Goal: Task Accomplishment & Management: Use online tool/utility

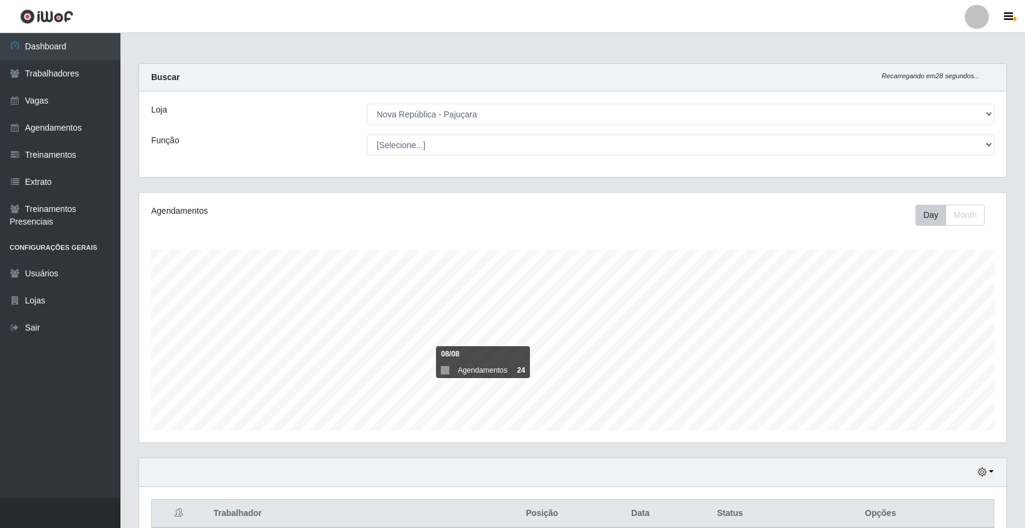
select select "65"
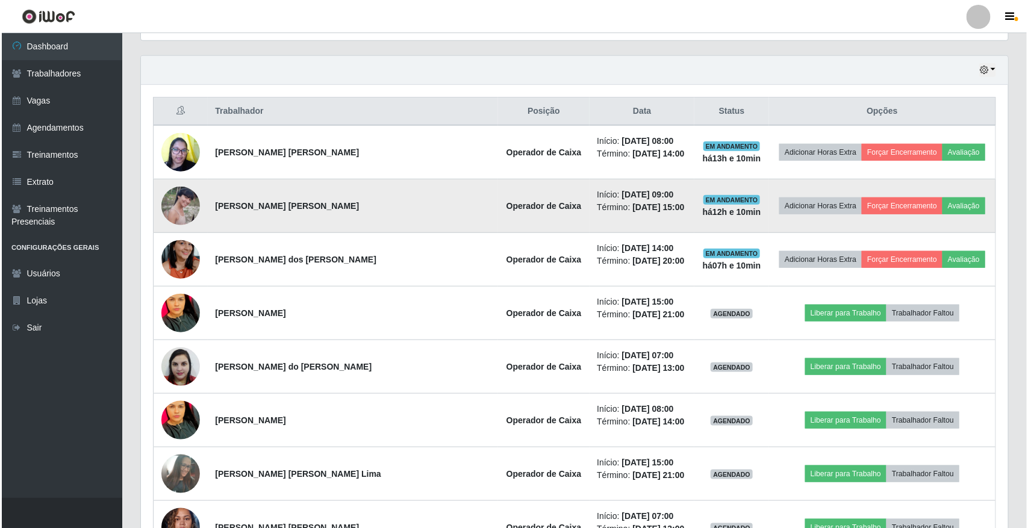
scroll to position [376, 0]
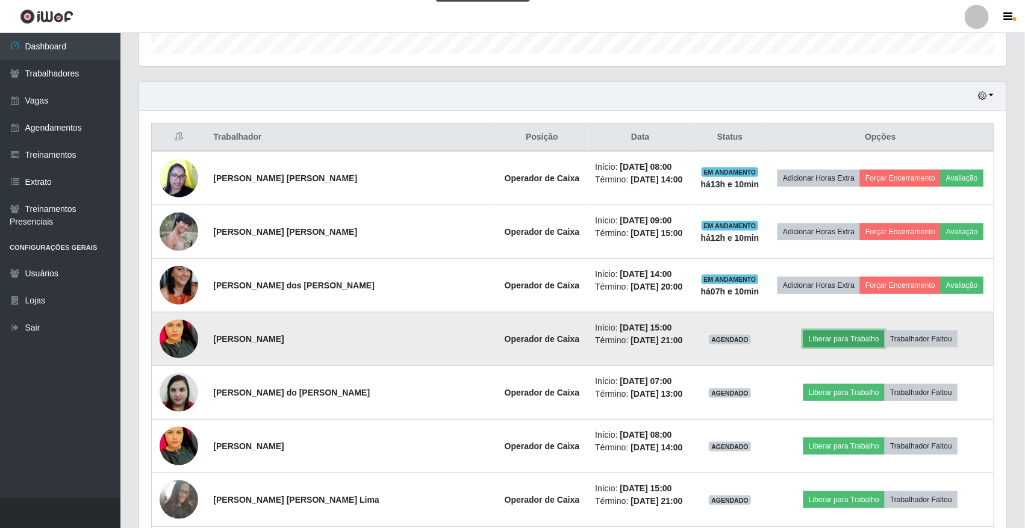
click at [853, 335] on button "Liberar para Trabalho" at bounding box center [843, 339] width 81 height 17
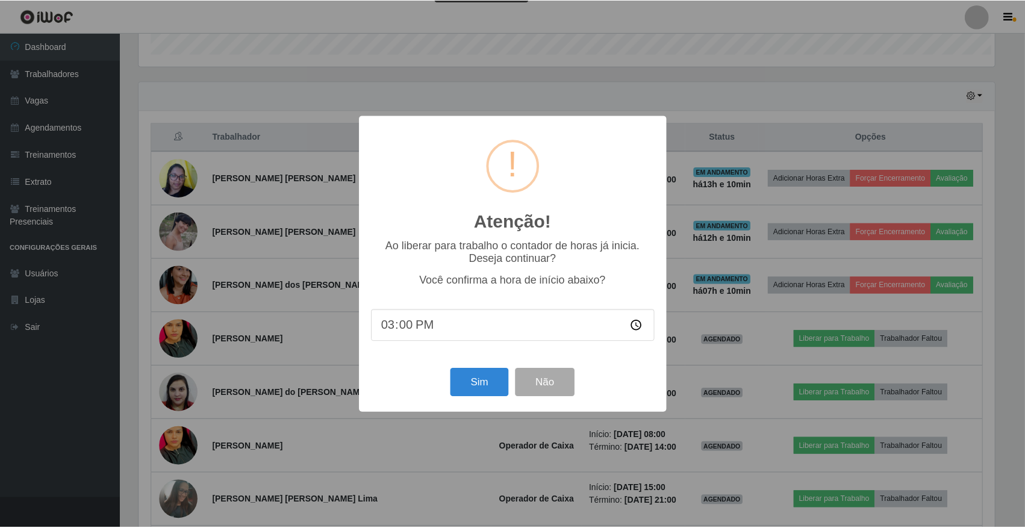
scroll to position [250, 859]
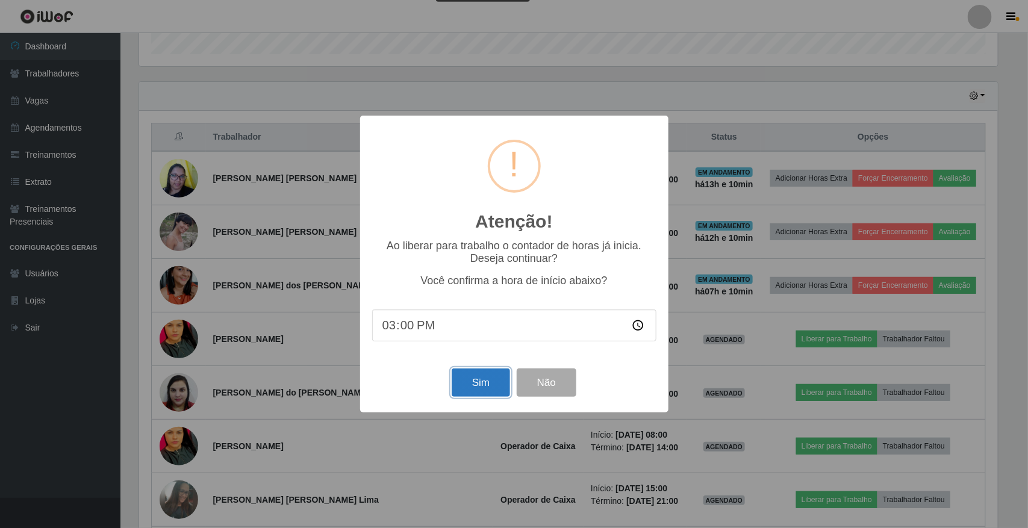
click at [482, 387] on button "Sim" at bounding box center [481, 382] width 58 height 28
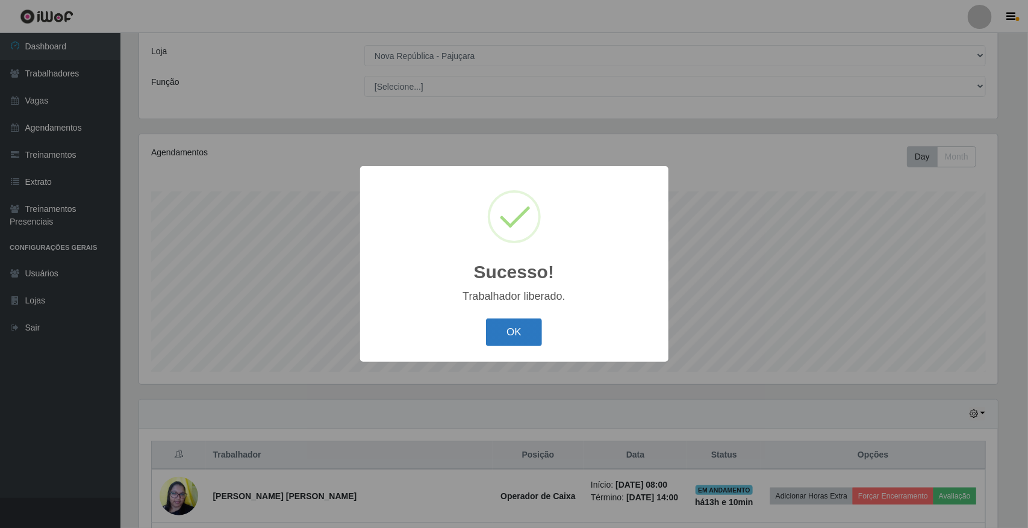
click at [518, 347] on button "OK" at bounding box center [514, 332] width 56 height 28
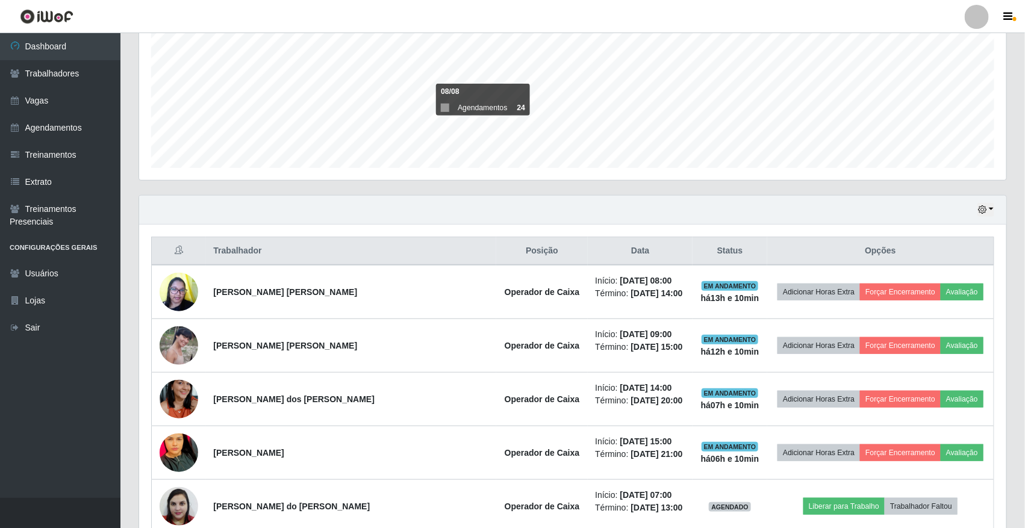
scroll to position [284, 0]
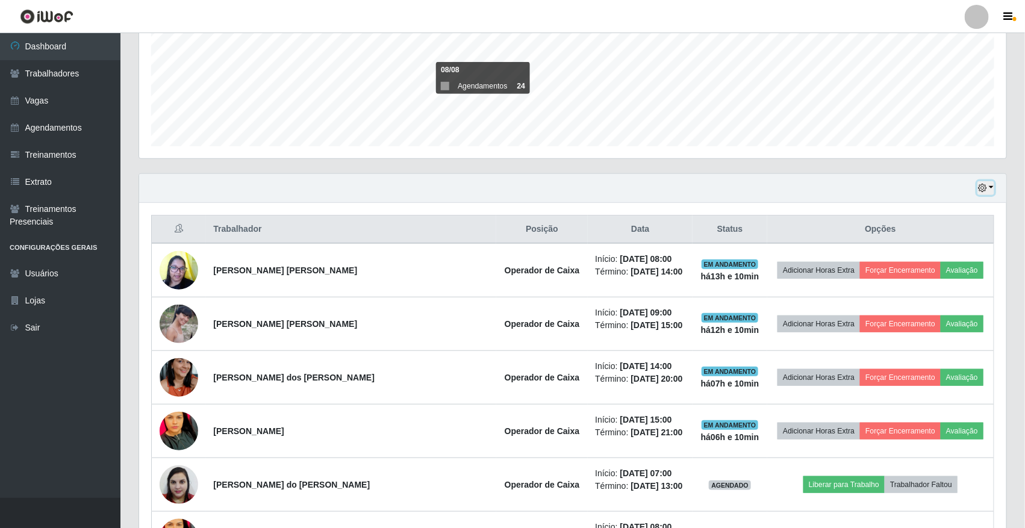
click at [982, 192] on icon "button" at bounding box center [982, 188] width 8 height 8
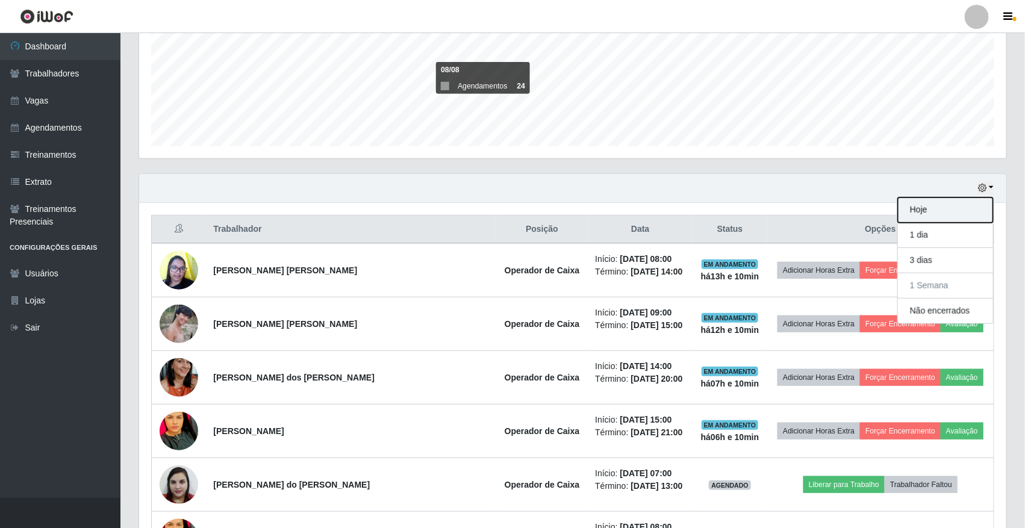
click at [955, 205] on button "Hoje" at bounding box center [945, 209] width 95 height 25
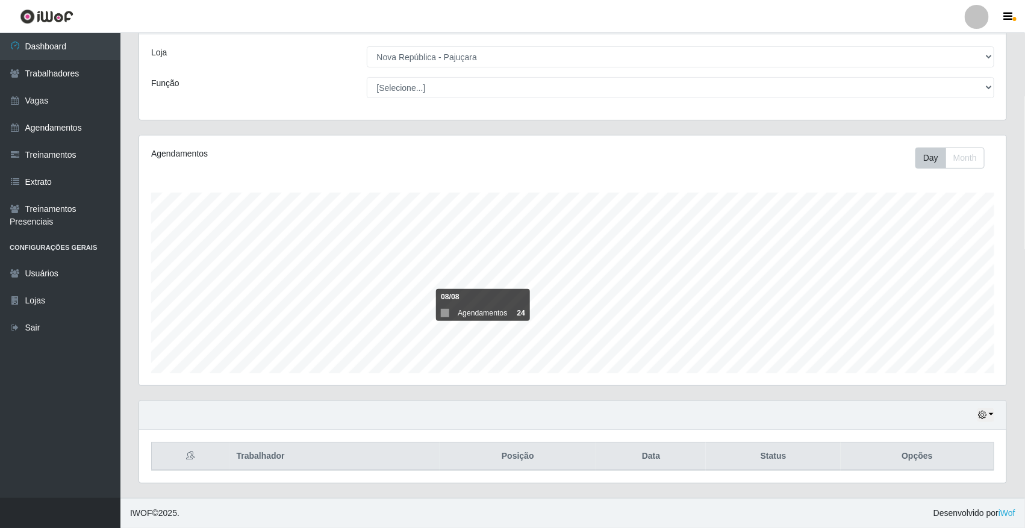
scroll to position [273, 0]
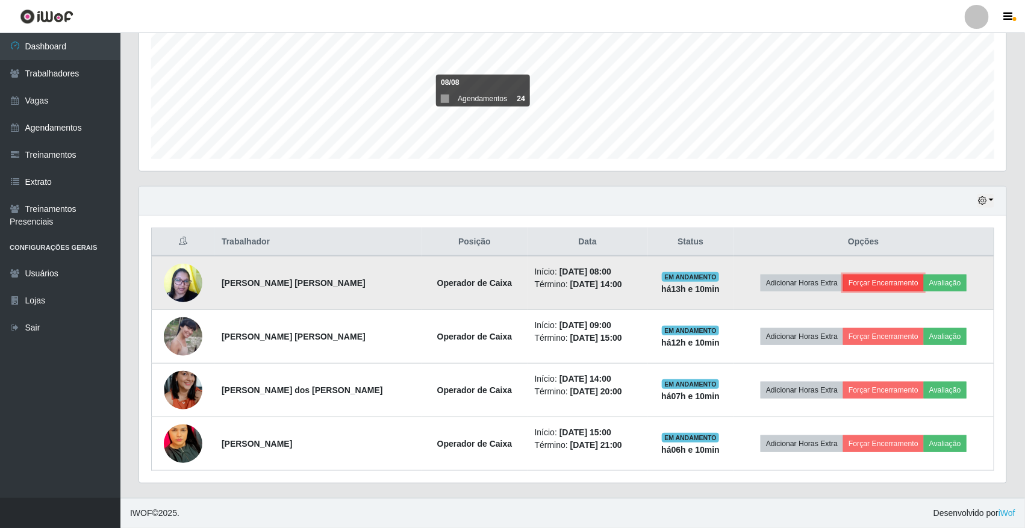
click at [868, 282] on button "Forçar Encerramento" at bounding box center [883, 283] width 81 height 17
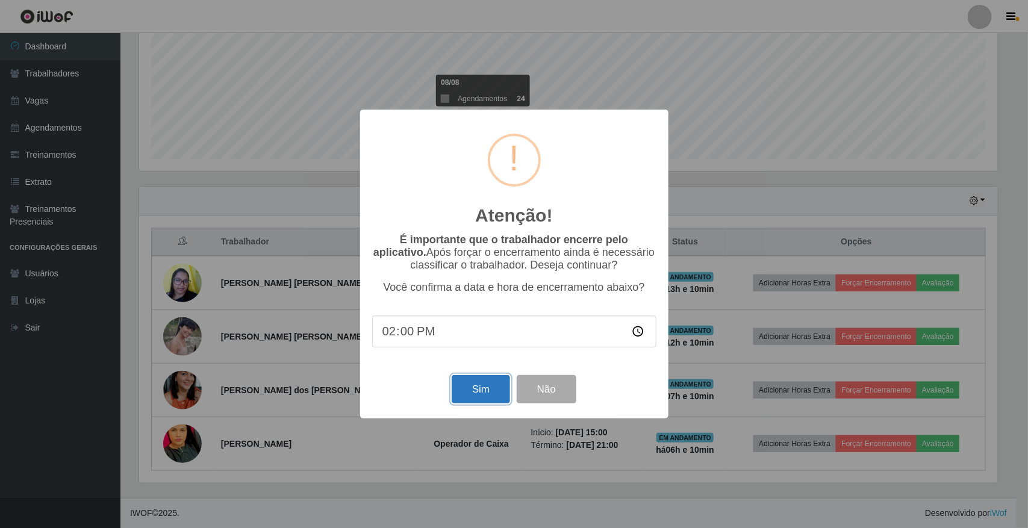
click at [485, 402] on button "Sim" at bounding box center [481, 389] width 58 height 28
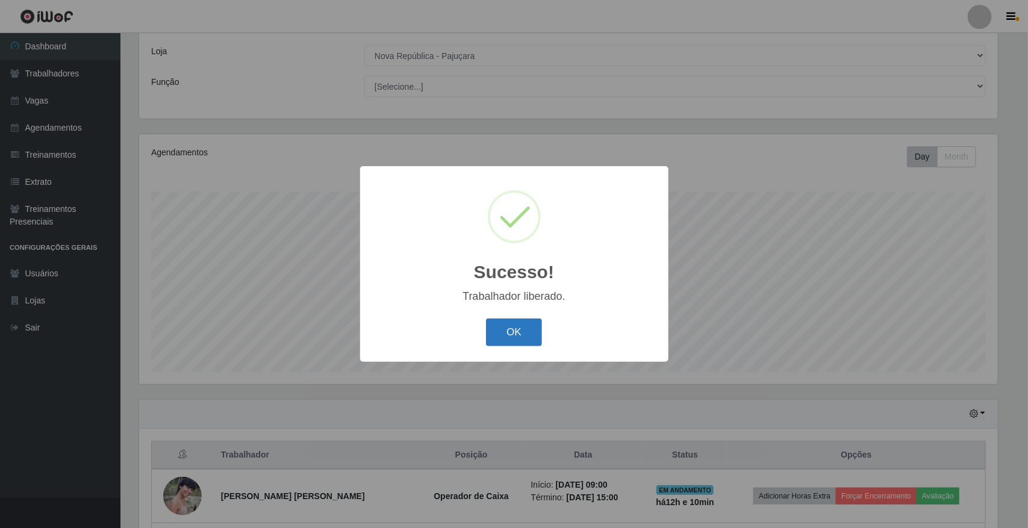
click at [503, 329] on button "OK" at bounding box center [514, 332] width 56 height 28
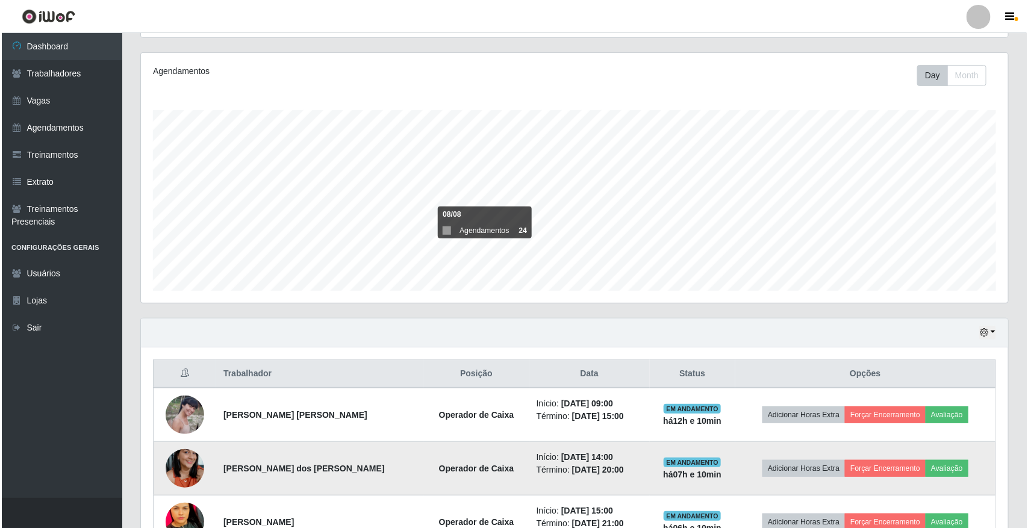
scroll to position [220, 0]
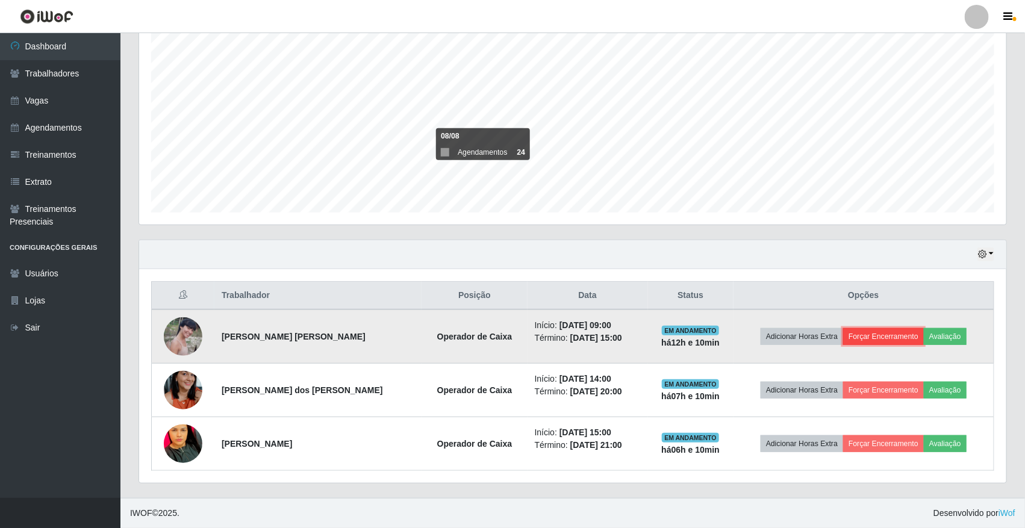
click at [908, 335] on button "Forçar Encerramento" at bounding box center [883, 336] width 81 height 17
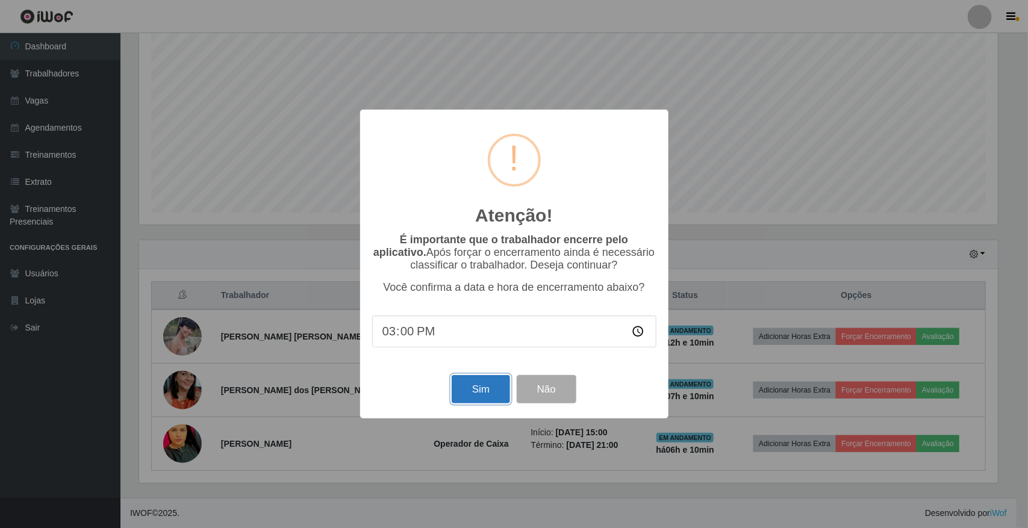
click at [491, 386] on button "Sim" at bounding box center [481, 389] width 58 height 28
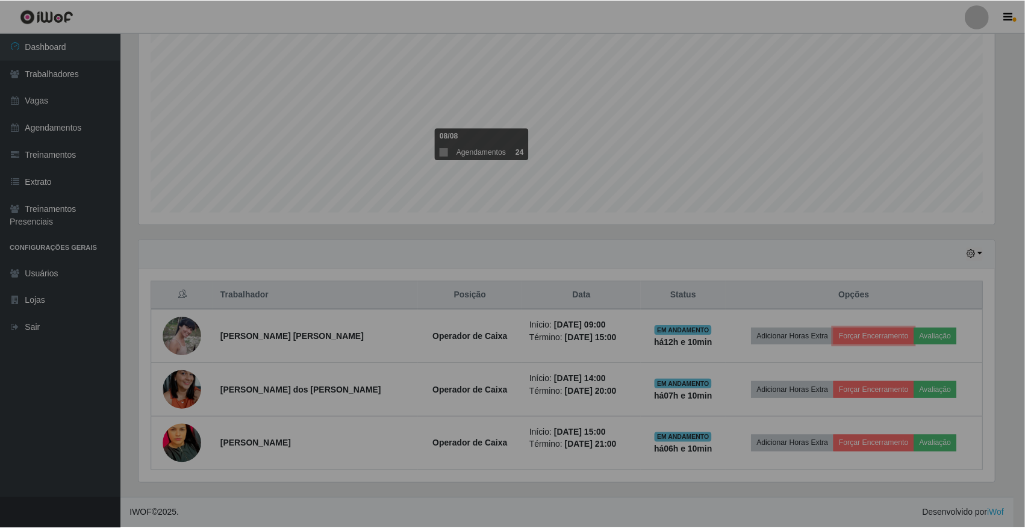
scroll to position [0, 0]
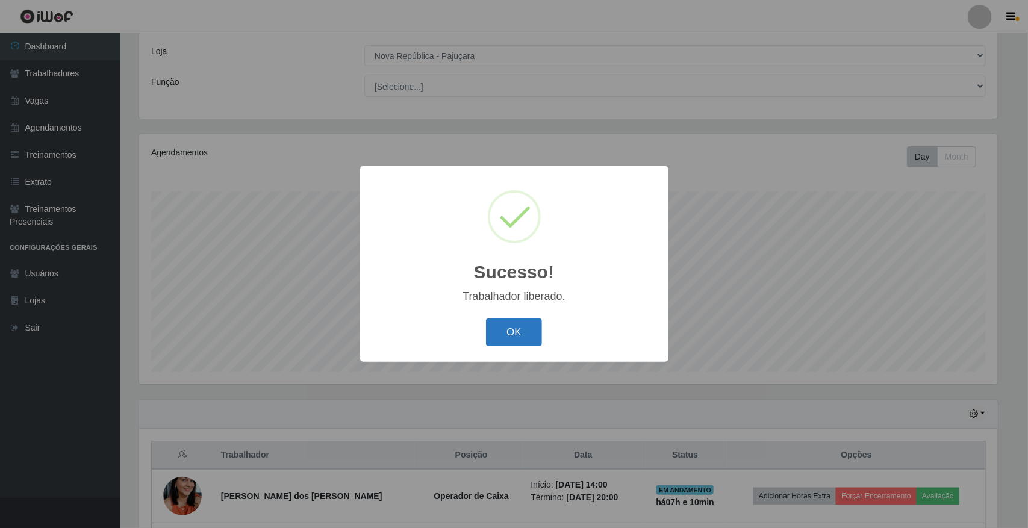
click at [518, 336] on button "OK" at bounding box center [514, 332] width 56 height 28
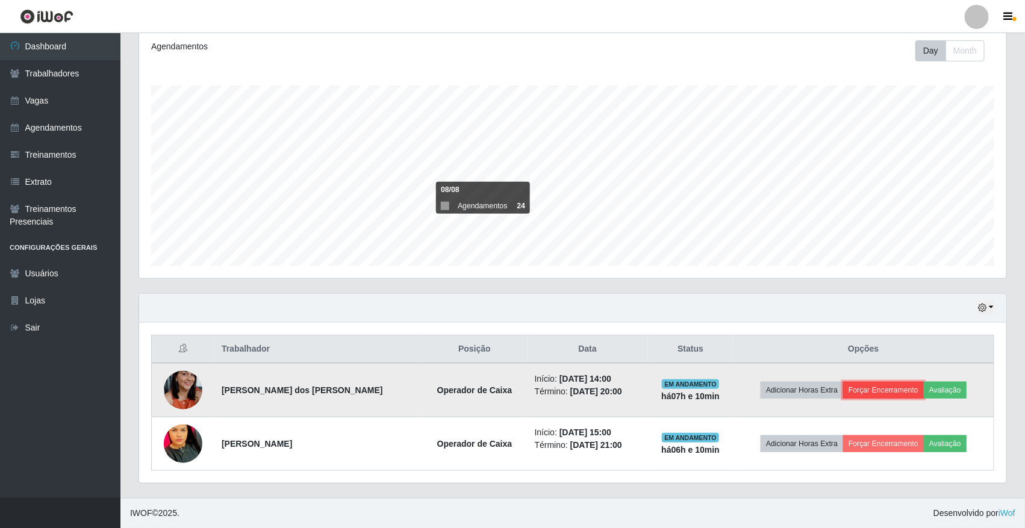
click at [897, 387] on button "Forçar Encerramento" at bounding box center [883, 390] width 81 height 17
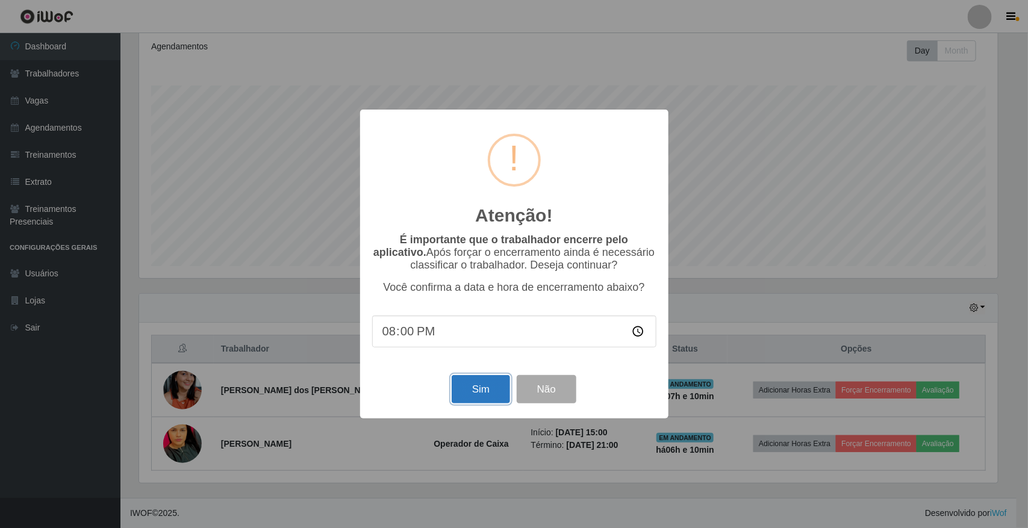
click at [476, 392] on button "Sim" at bounding box center [481, 389] width 58 height 28
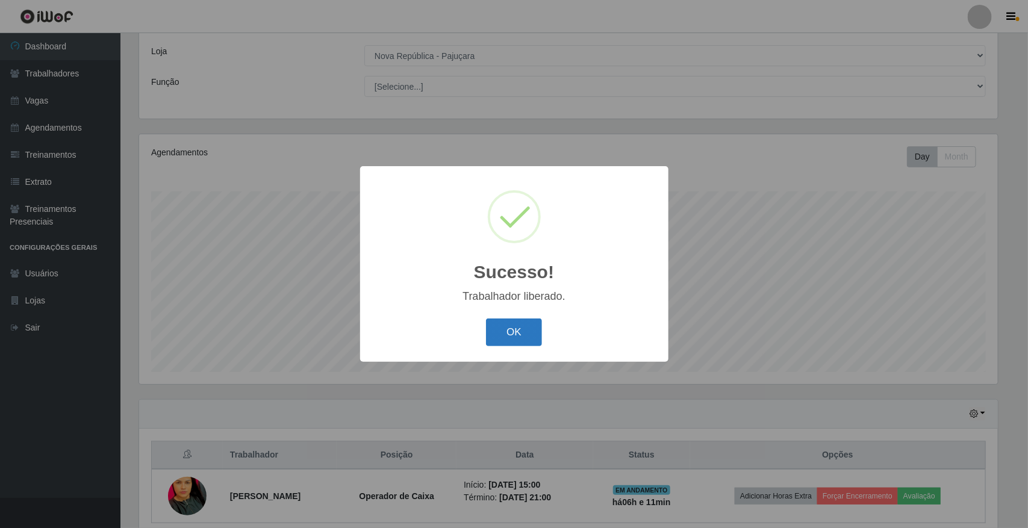
click at [524, 326] on button "OK" at bounding box center [514, 332] width 56 height 28
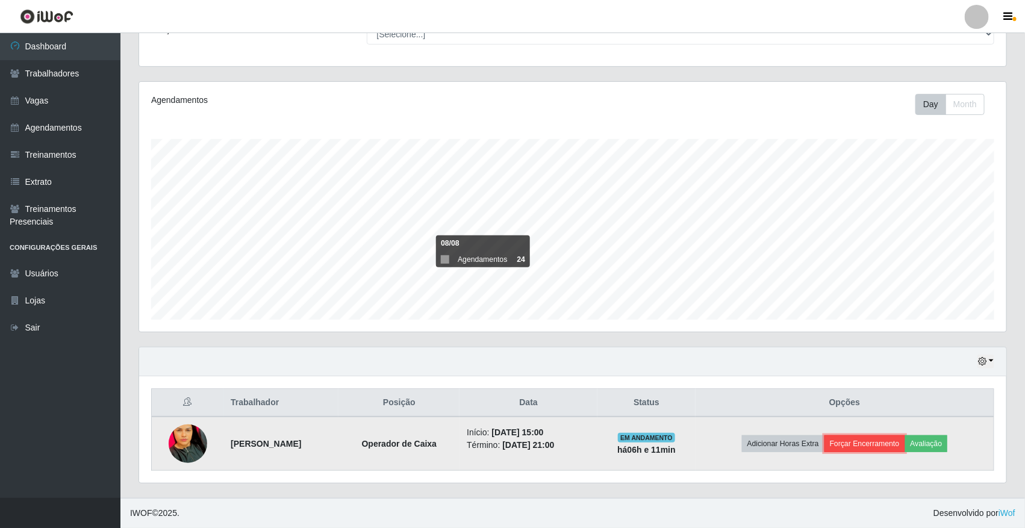
click at [862, 436] on button "Forçar Encerramento" at bounding box center [864, 443] width 81 height 17
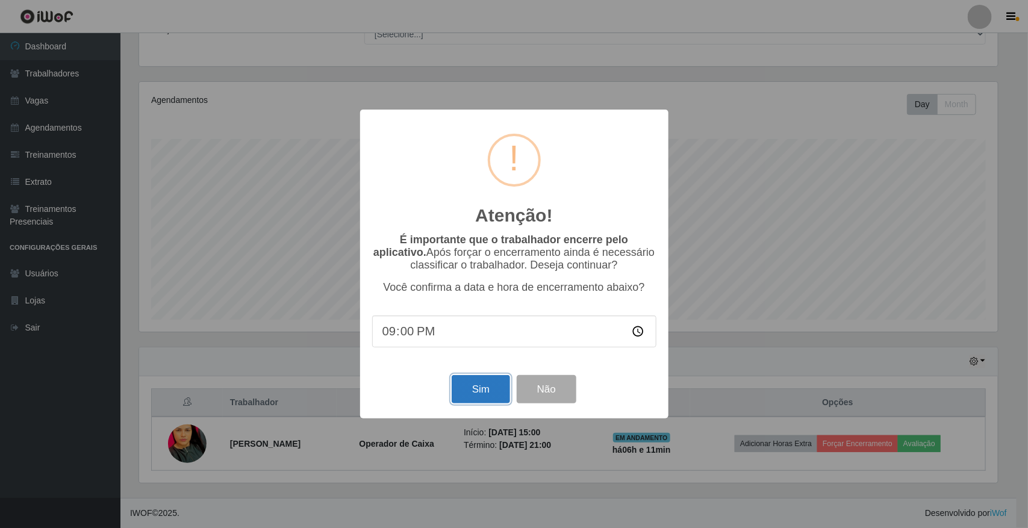
click at [486, 398] on button "Sim" at bounding box center [481, 389] width 58 height 28
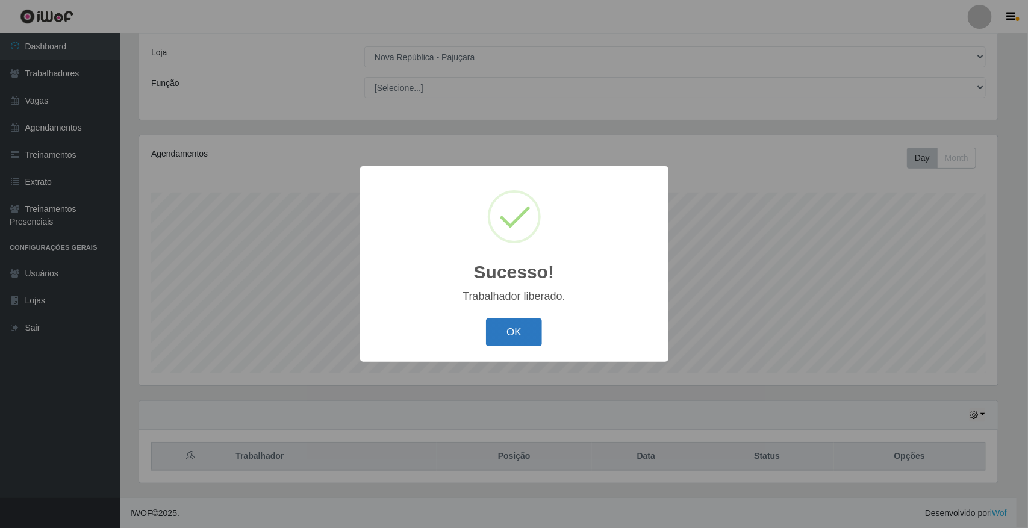
click at [519, 338] on button "OK" at bounding box center [514, 332] width 56 height 28
